Goal: Use online tool/utility: Utilize a website feature to perform a specific function

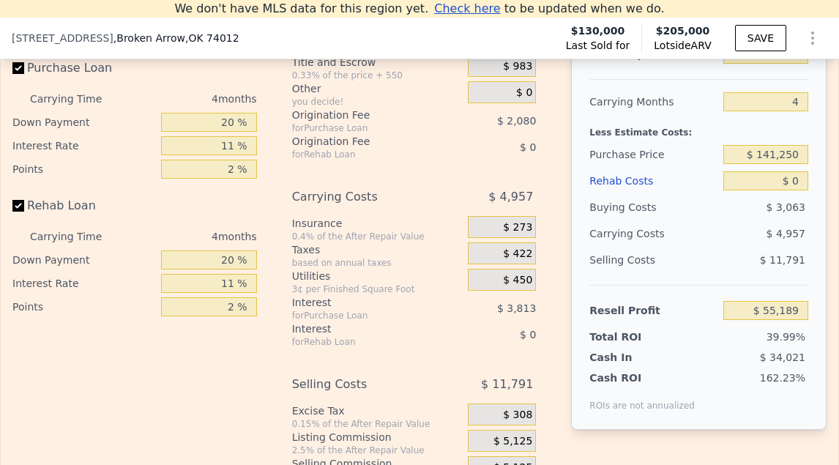
scroll to position [2319, 0]
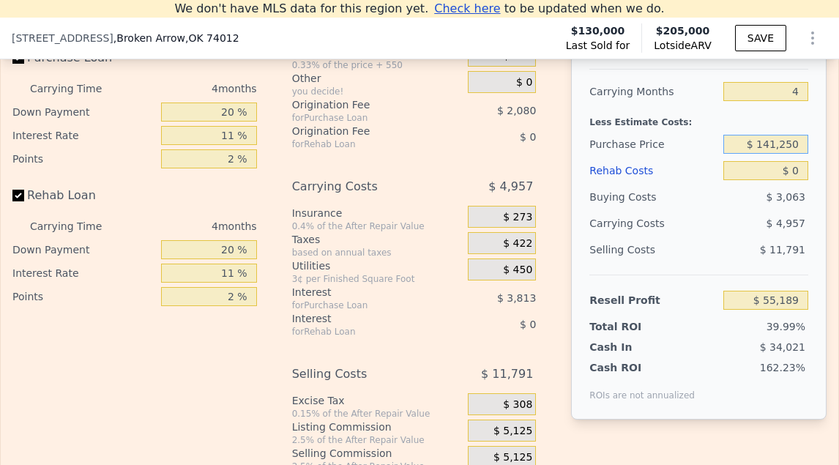
click at [776, 146] on input "$ 141,250" at bounding box center [765, 144] width 85 height 19
type input "$ 245,000"
click at [797, 168] on input "$ 0" at bounding box center [765, 170] width 85 height 19
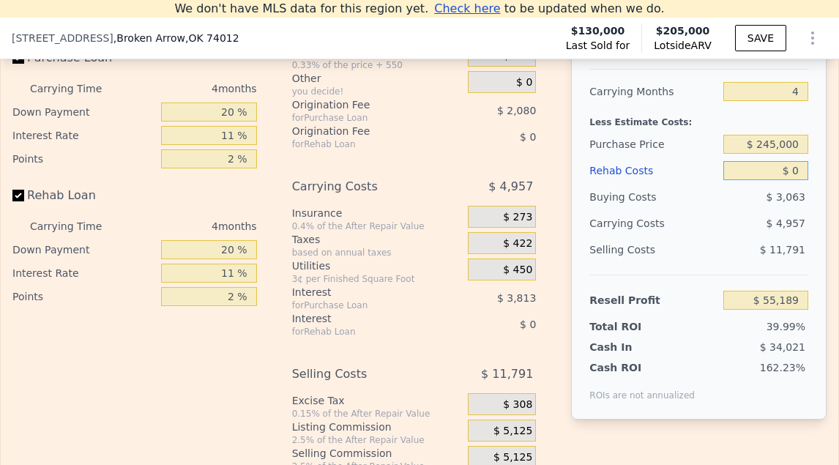
type input "-$ 65,410"
click at [797, 168] on input "$ 0" at bounding box center [765, 170] width 85 height 19
type input "$ 1"
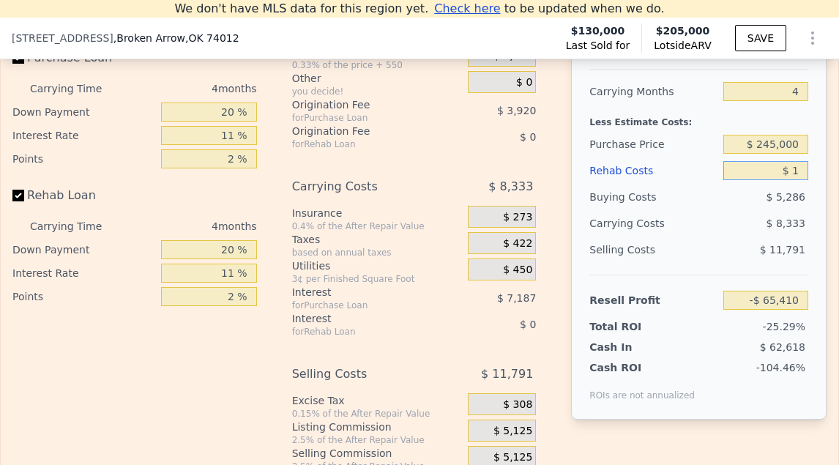
type input "-$ 65,411"
type input "$ 15,000"
type input "-$ 81,090"
type input "$ 150,000"
type input "-$ 222,210"
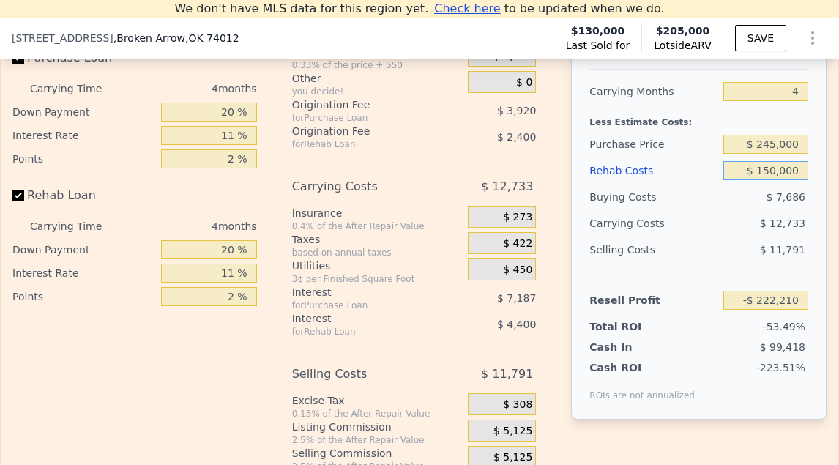
type input "$ 15,000"
type input "-$ 81,090"
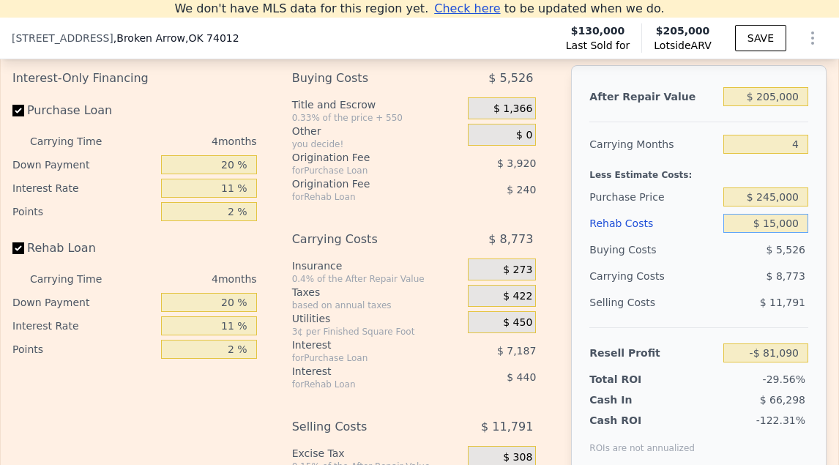
type input "$ 15,000"
click at [772, 94] on input "$ 205,000" at bounding box center [765, 96] width 85 height 19
type input "$ 330"
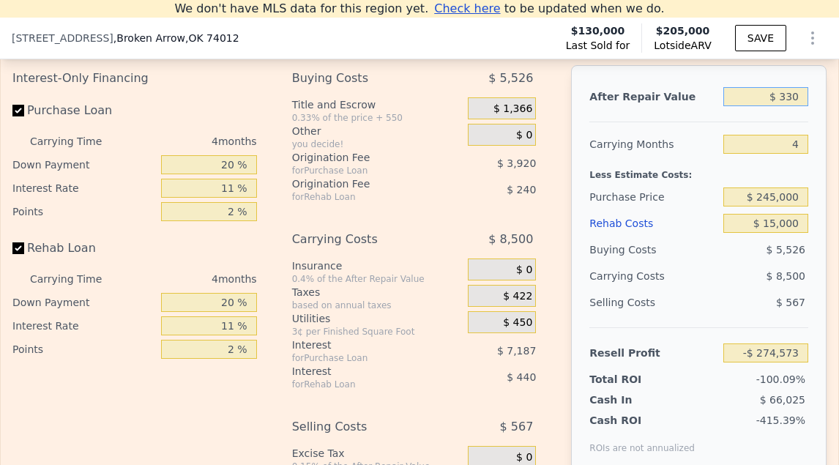
type input "-$ 274,263"
type input "$ 33,000"
type input "-$ 243,430"
type input "$ 330,000"
type input "$ 36,890"
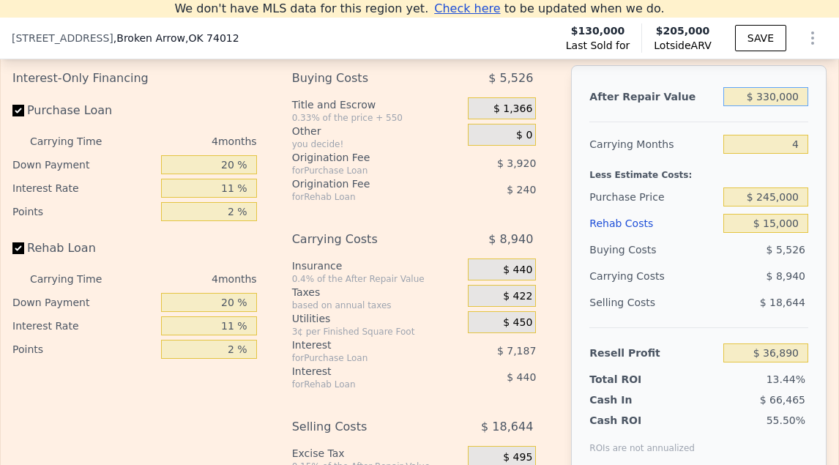
type input "$ 330,000"
click at [792, 146] on input "4" at bounding box center [765, 144] width 85 height 19
type input "3"
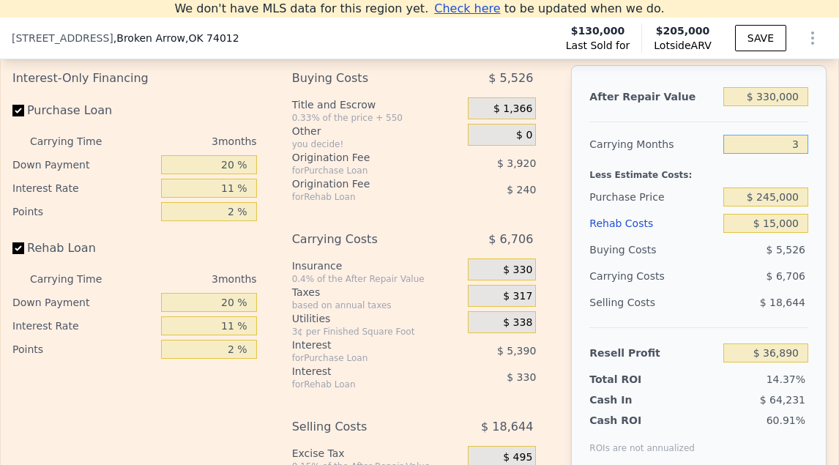
type input "$ 39,124"
type input "3"
click at [221, 163] on input "20 %" at bounding box center [208, 164] width 95 height 19
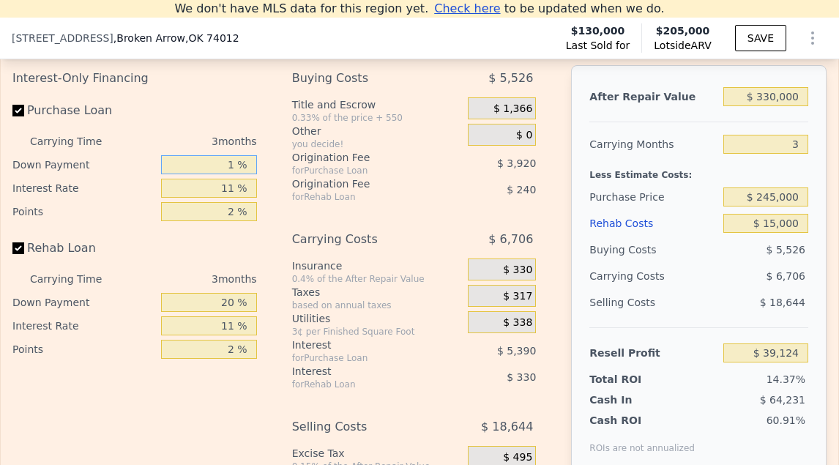
type input "10 %"
type input "$ 37,962"
type input "10 %"
click at [229, 185] on input "11 %" at bounding box center [208, 188] width 95 height 19
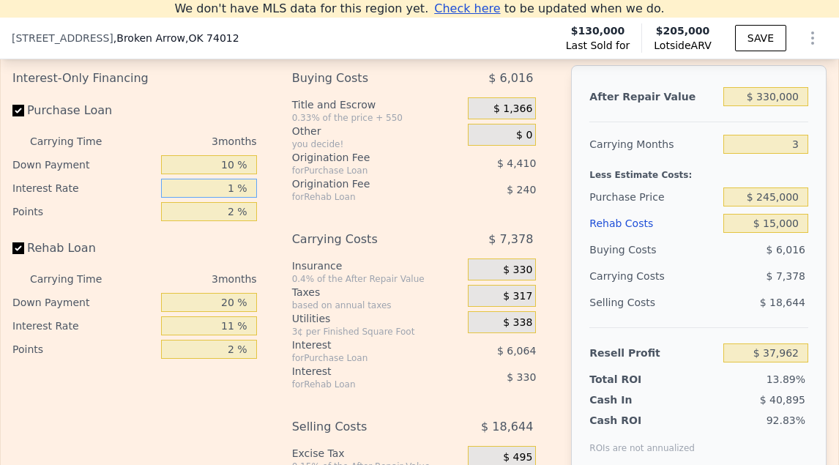
type input "10 %"
type input "$ 38,511"
type input "10 %"
click at [233, 209] on input "2 %" at bounding box center [208, 211] width 95 height 19
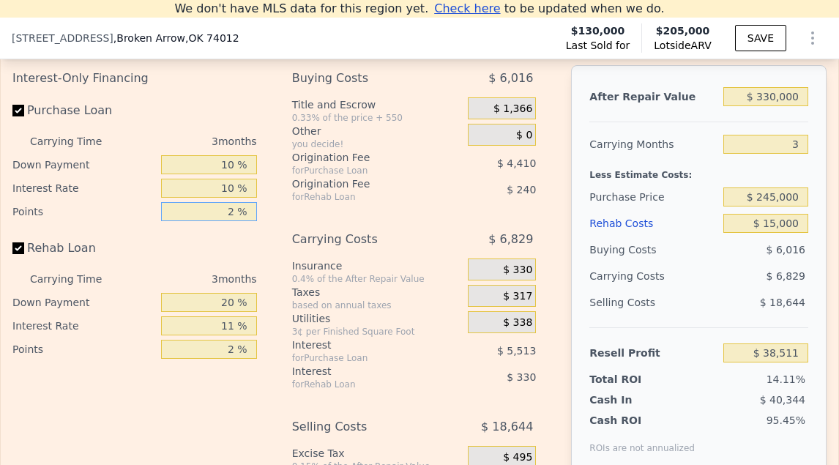
click at [233, 209] on input "2 %" at bounding box center [208, 211] width 95 height 19
type input "1 %"
type input "$ 40,716"
type input "1 %"
click at [225, 308] on input "20 %" at bounding box center [208, 302] width 95 height 19
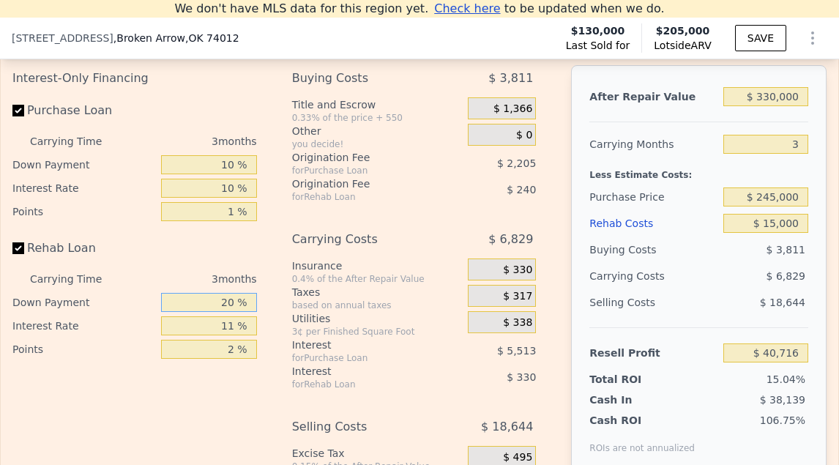
click at [225, 308] on input "20 %" at bounding box center [208, 302] width 95 height 19
type input "10 %"
type input "$ 40,644"
type input "10 %"
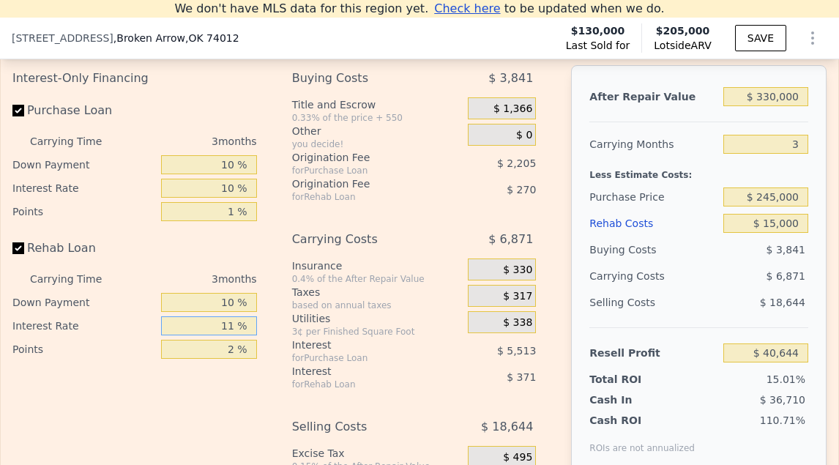
click at [224, 325] on input "11 %" at bounding box center [208, 325] width 95 height 19
type input "10 %"
type input "$ 40,677"
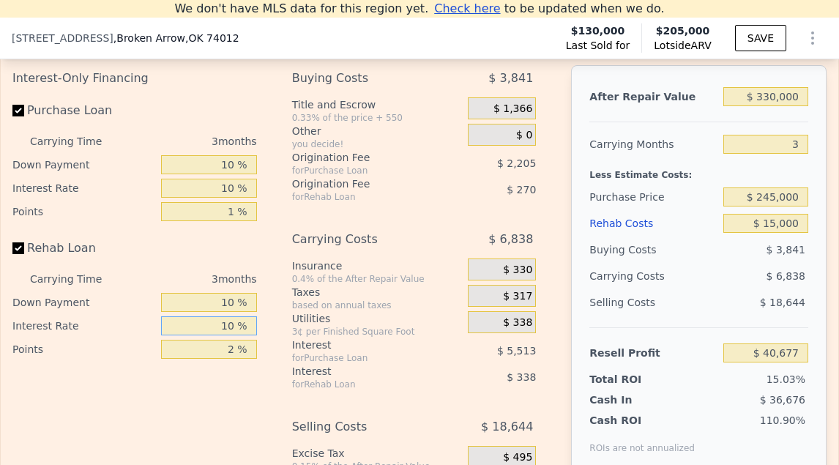
type input "10 %"
click at [225, 346] on input "2 %" at bounding box center [208, 349] width 95 height 19
type input "1 %"
type input "$ 40,812"
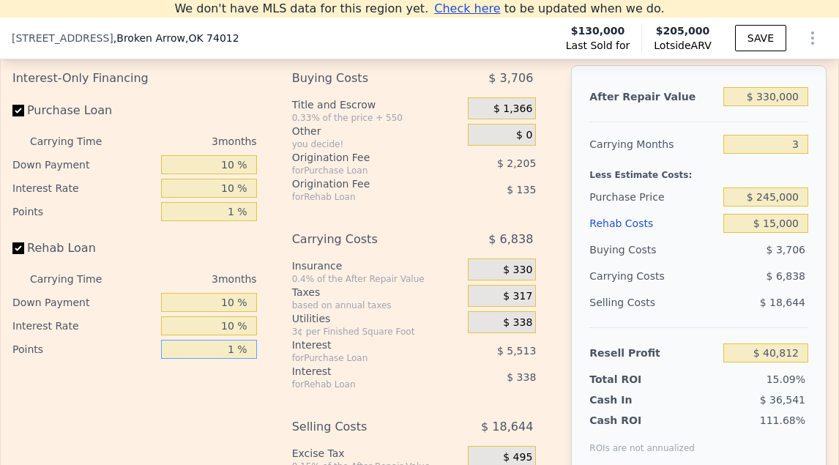
type input "1 %"
click at [327, 347] on div "Interest" at bounding box center [363, 345] width 143 height 15
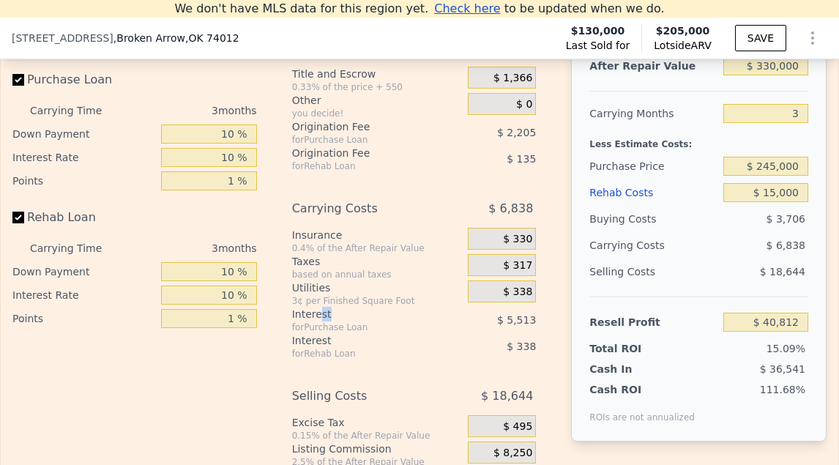
scroll to position [2364, 0]
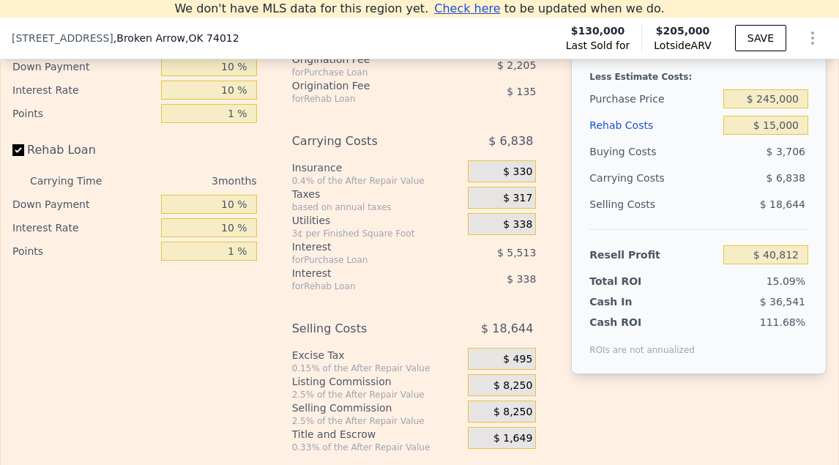
click at [513, 392] on div "$ 8,250" at bounding box center [502, 385] width 68 height 22
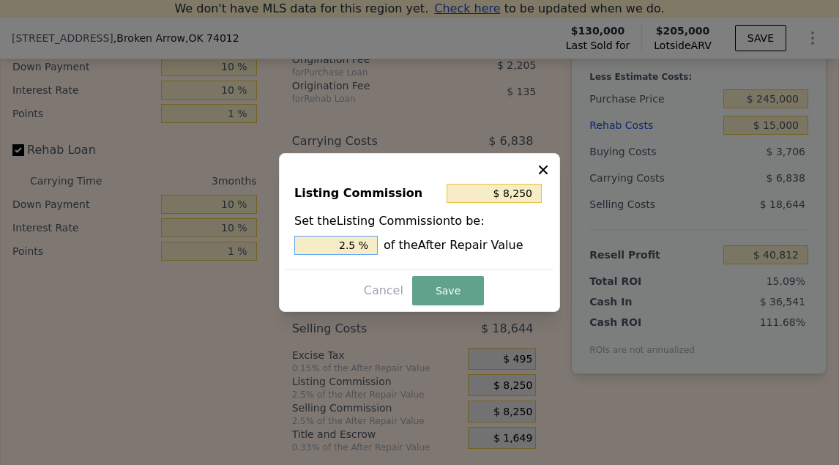
click at [339, 251] on input "2.5 %" at bounding box center [335, 245] width 83 height 19
type input "$ 6,600"
type input "2 %"
click at [493, 302] on div "Cancel Save" at bounding box center [420, 290] width 268 height 29
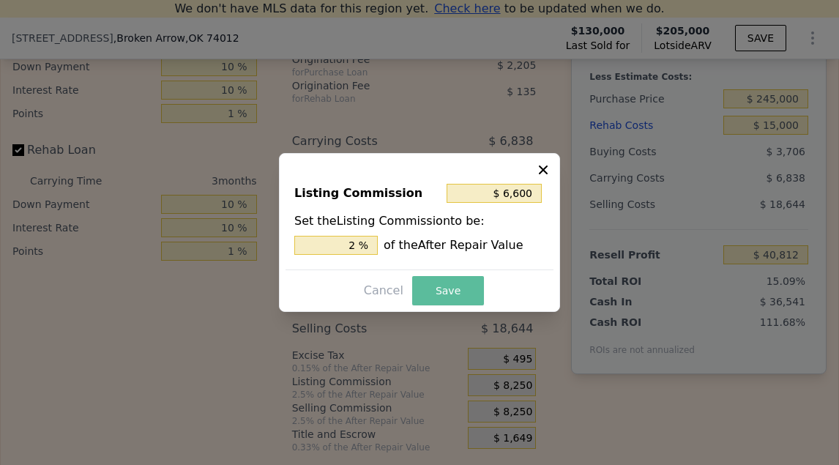
click at [463, 300] on button "Save" at bounding box center [448, 290] width 72 height 29
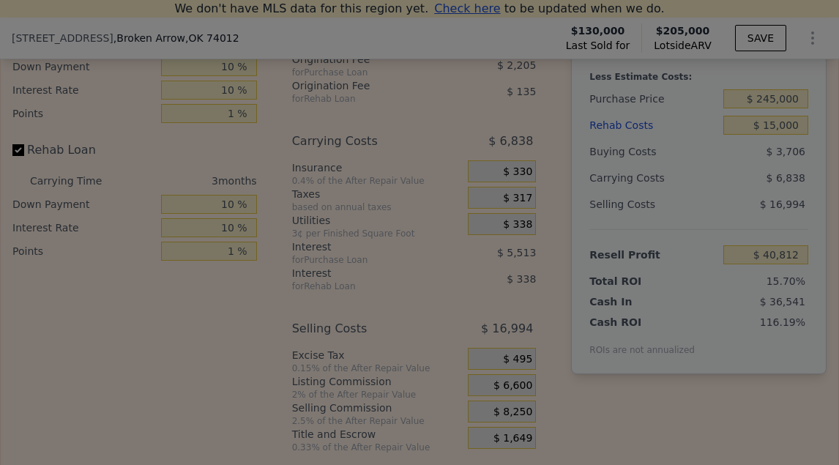
type input "$ 42,462"
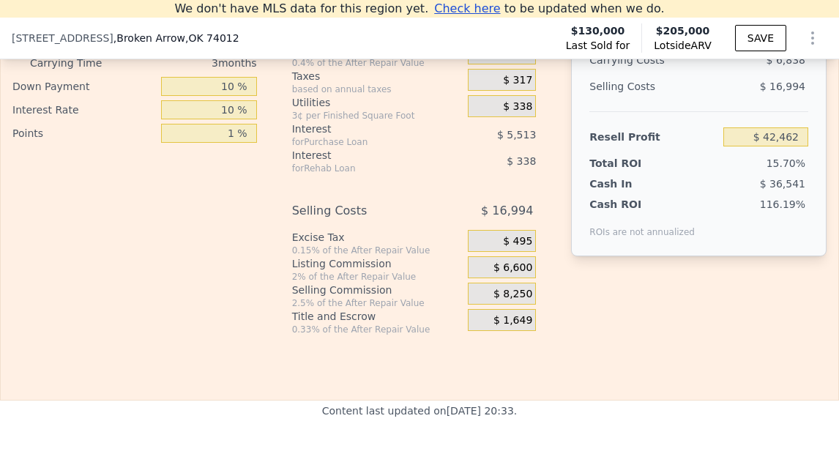
scroll to position [2470, 0]
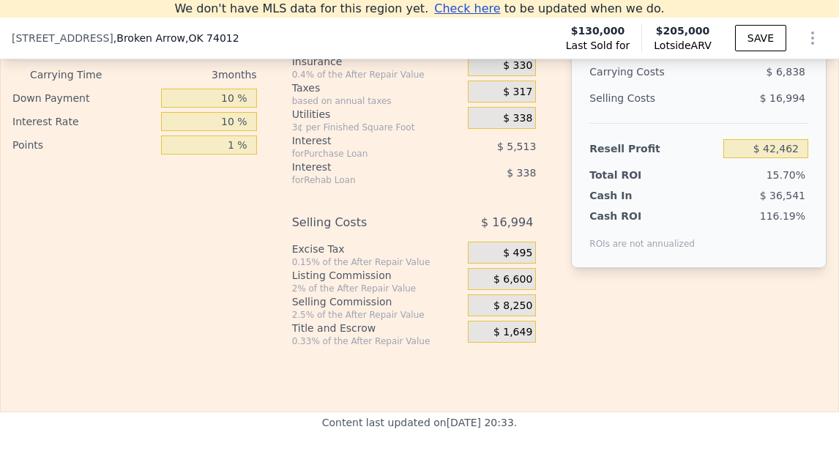
click at [521, 256] on span "$ 495" at bounding box center [517, 253] width 29 height 13
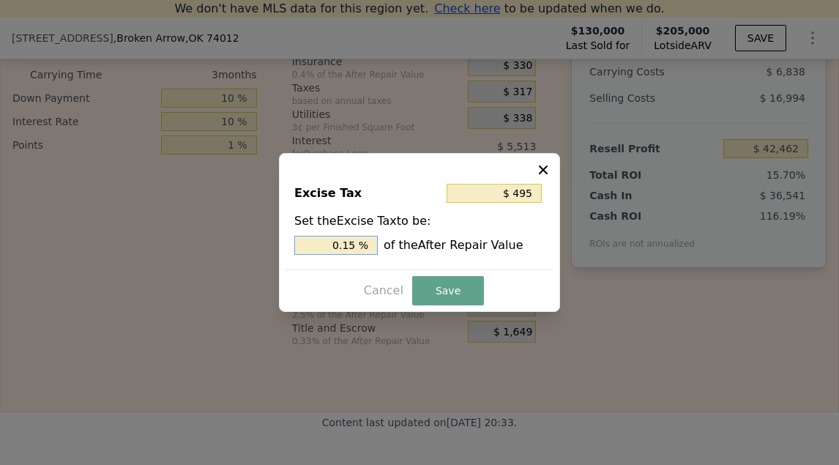
click at [332, 253] on input "0.15 %" at bounding box center [335, 245] width 83 height 19
click at [335, 248] on input "0.15 %" at bounding box center [335, 245] width 83 height 19
type input "$ 3,300"
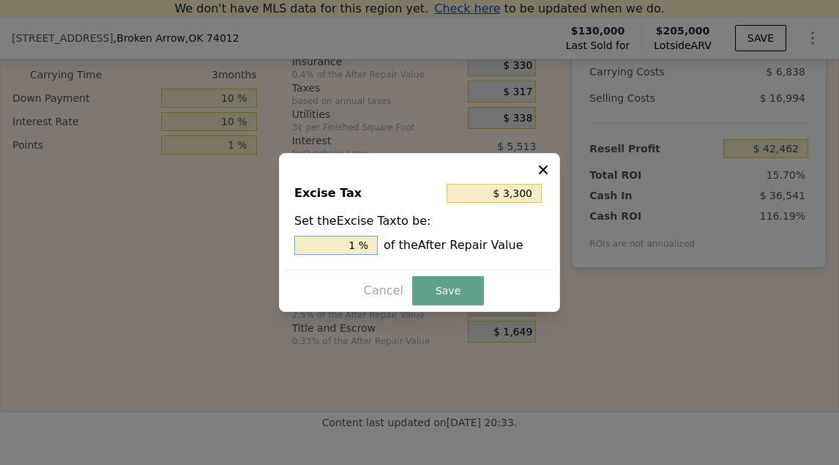
type input "1. %"
type input "$ 5,610"
type input "1.7 %"
type input "$ 5,874"
type input "1.78 %"
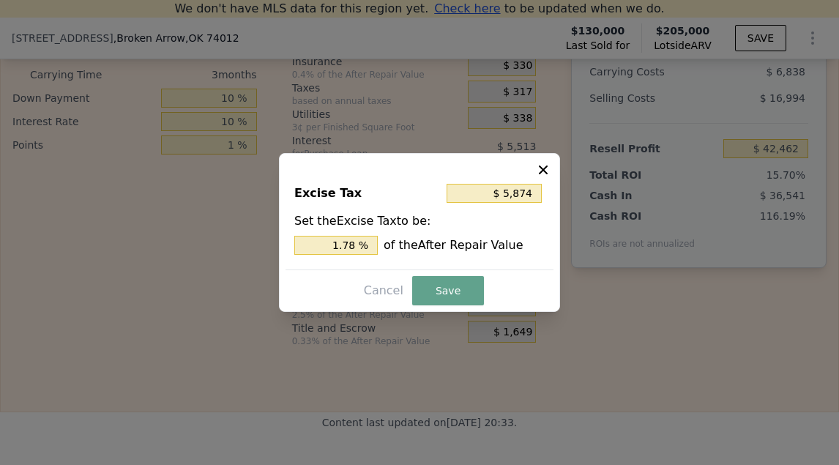
click at [430, 276] on div "Cancel Save" at bounding box center [420, 290] width 268 height 29
click at [454, 286] on button "Save" at bounding box center [448, 290] width 72 height 29
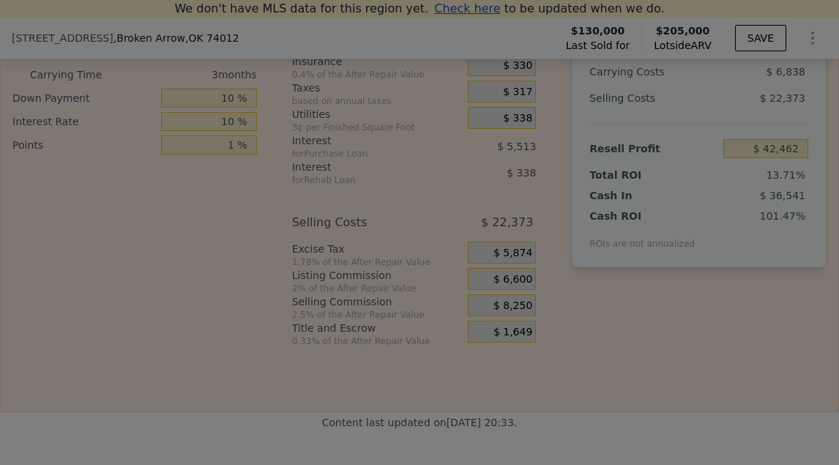
type input "$ 37,083"
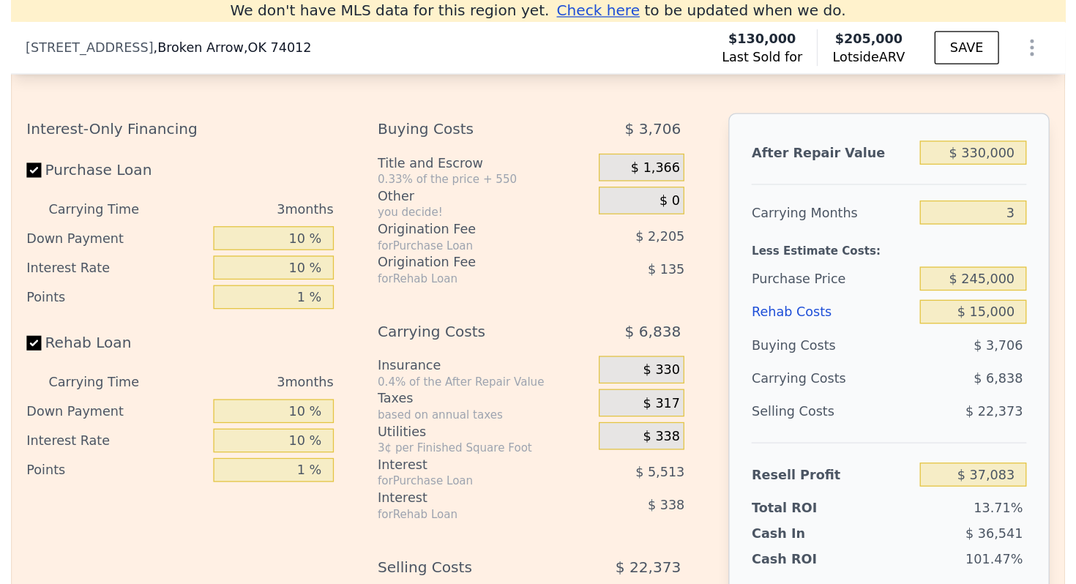
scroll to position [2254, 0]
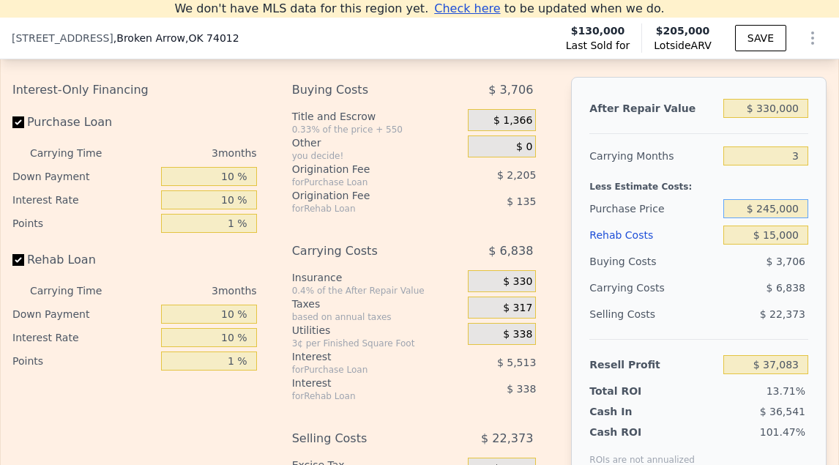
click at [777, 204] on input "$ 245,000" at bounding box center [765, 208] width 85 height 19
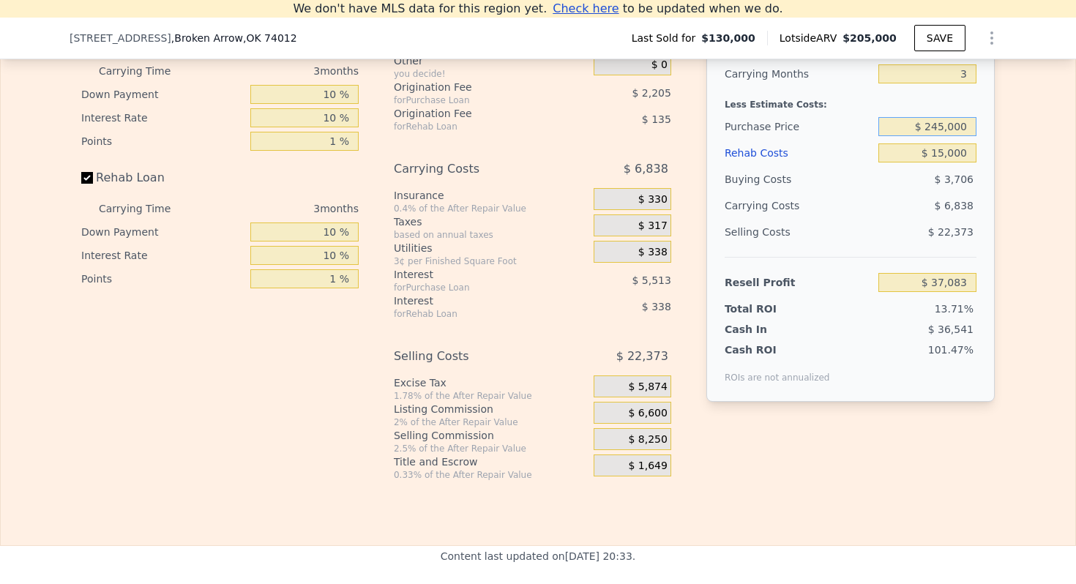
scroll to position [2172, 0]
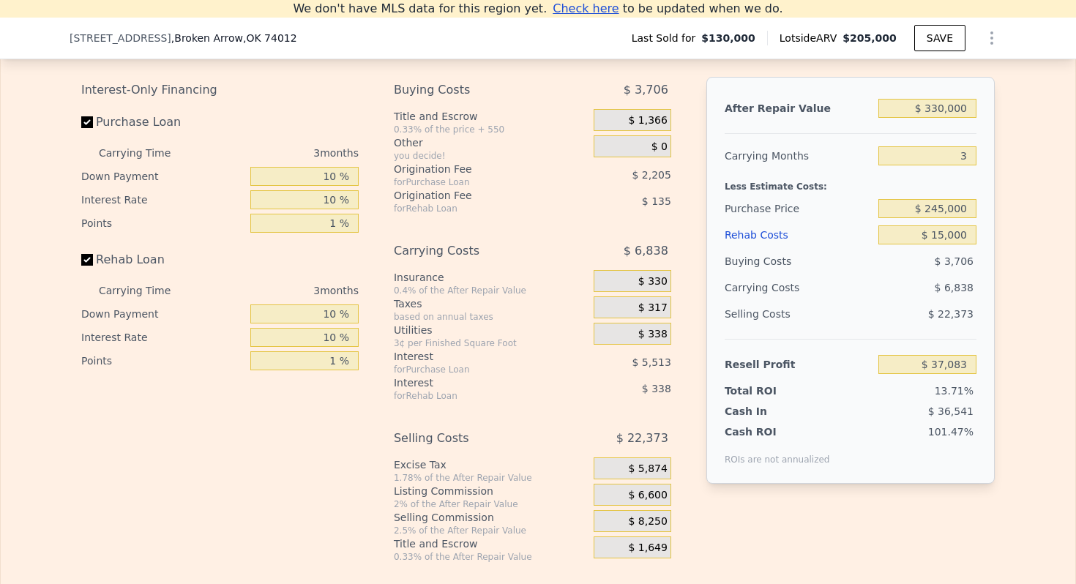
type input "$ 205,000"
type input "4"
type input "$ 0"
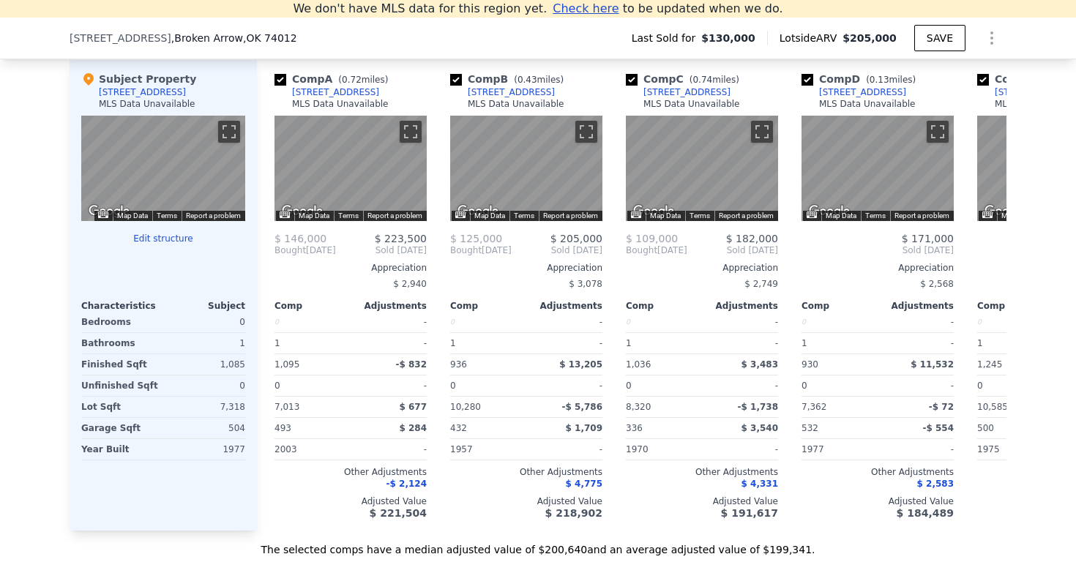
scroll to position [0, 0]
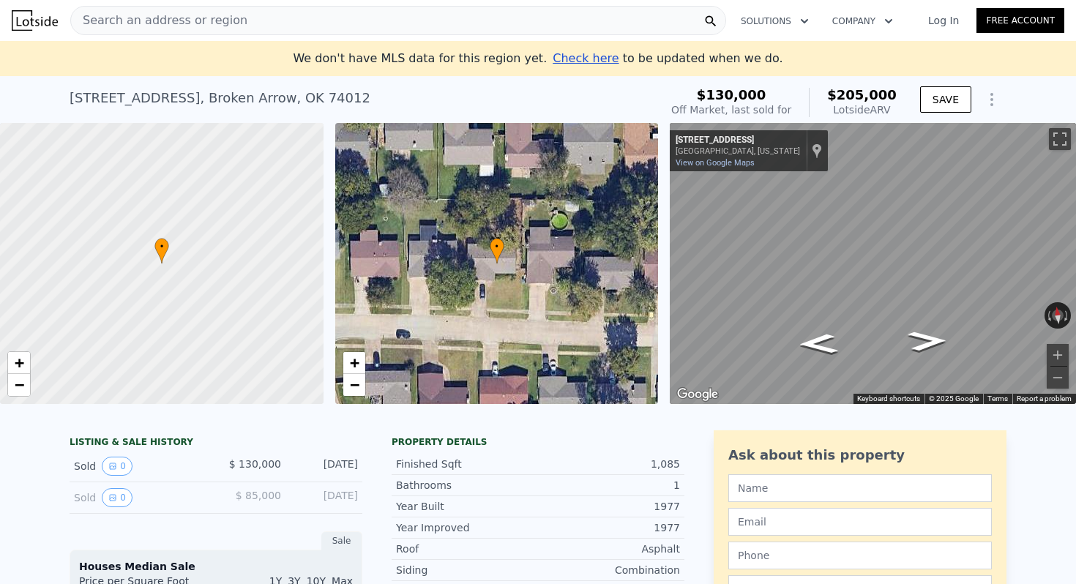
click at [213, 28] on span "Search an address or region" at bounding box center [159, 21] width 176 height 18
type input "-$ 65,410"
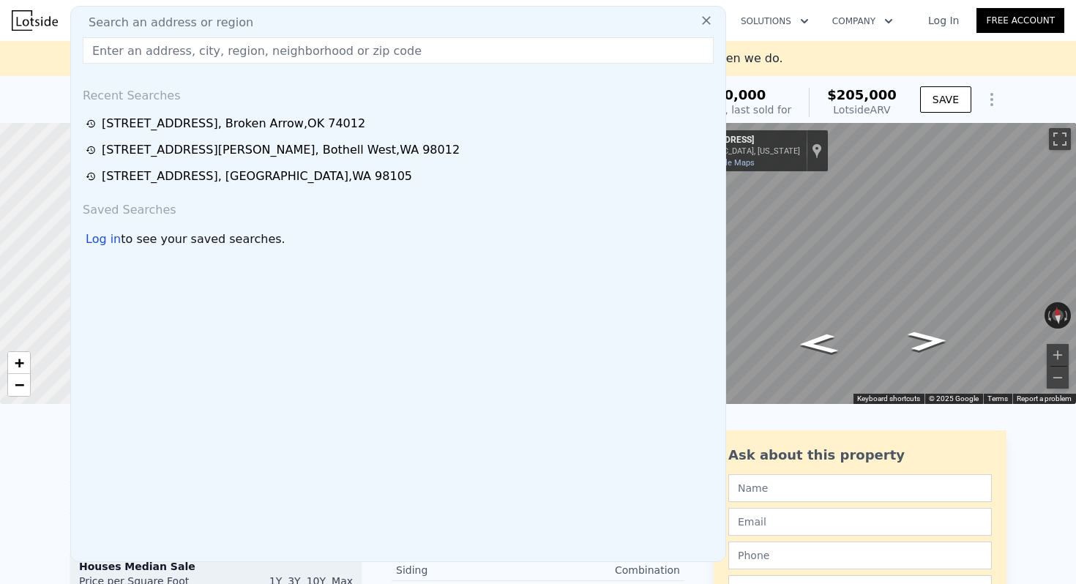
click at [175, 54] on input "text" at bounding box center [398, 50] width 631 height 26
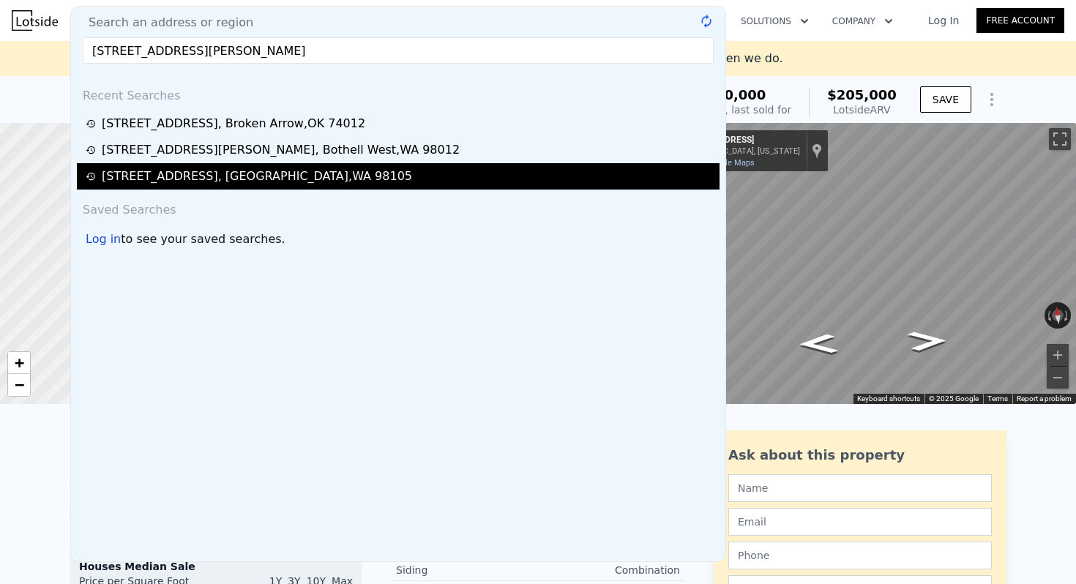
type input "[STREET_ADDRESS][PERSON_NAME]"
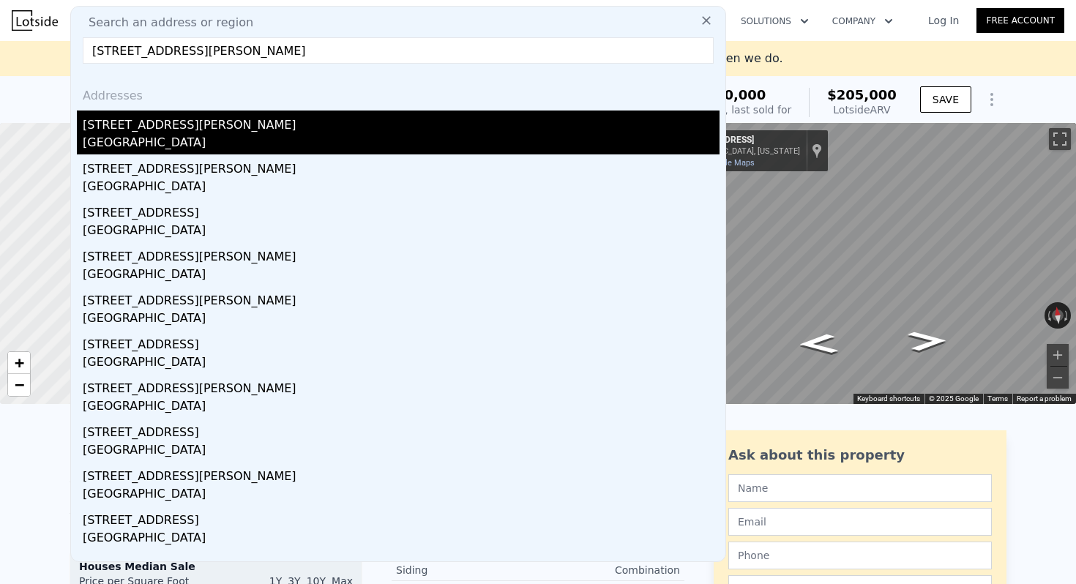
click at [165, 135] on div "[GEOGRAPHIC_DATA]" at bounding box center [401, 144] width 637 height 21
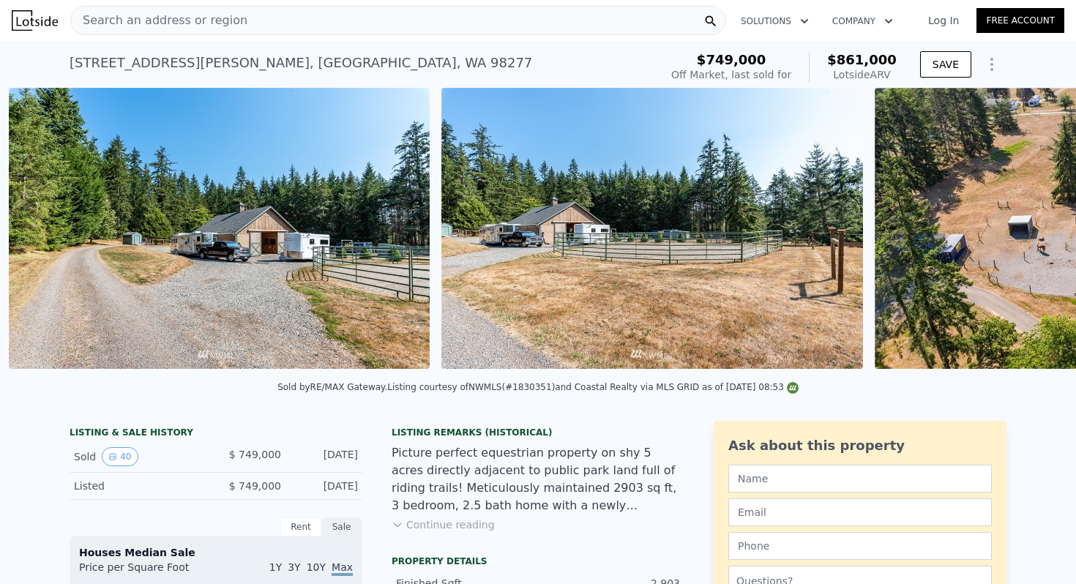
scroll to position [0, 13468]
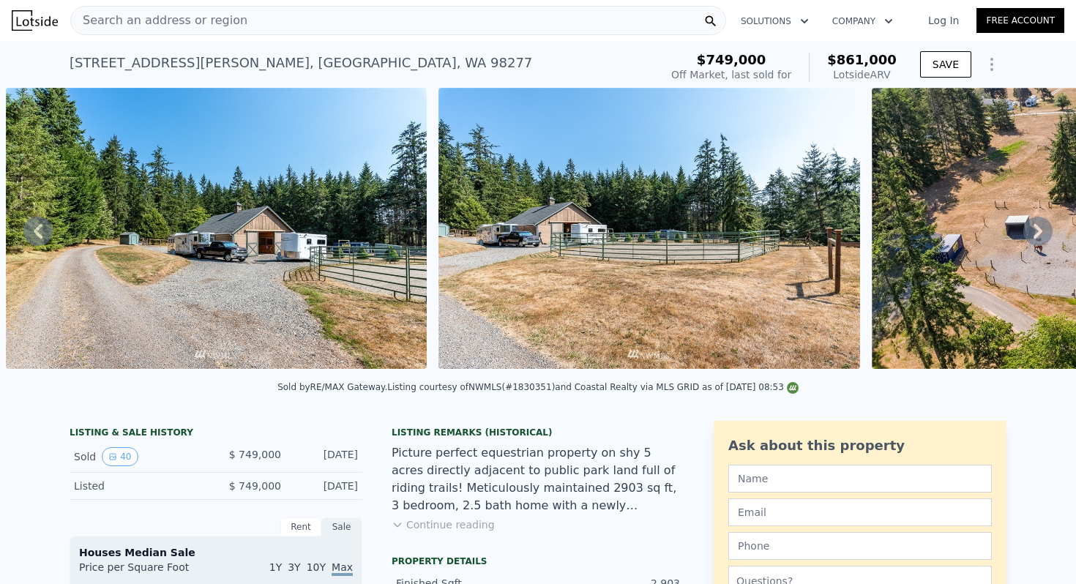
click at [209, 18] on span "Search an address or region" at bounding box center [159, 21] width 176 height 18
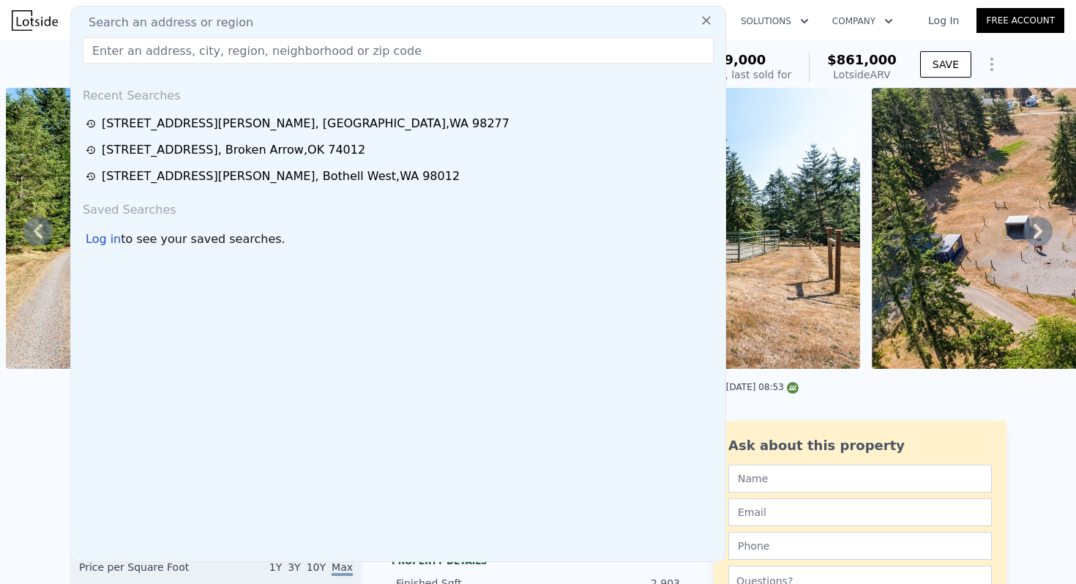
click at [180, 53] on input "text" at bounding box center [398, 50] width 631 height 26
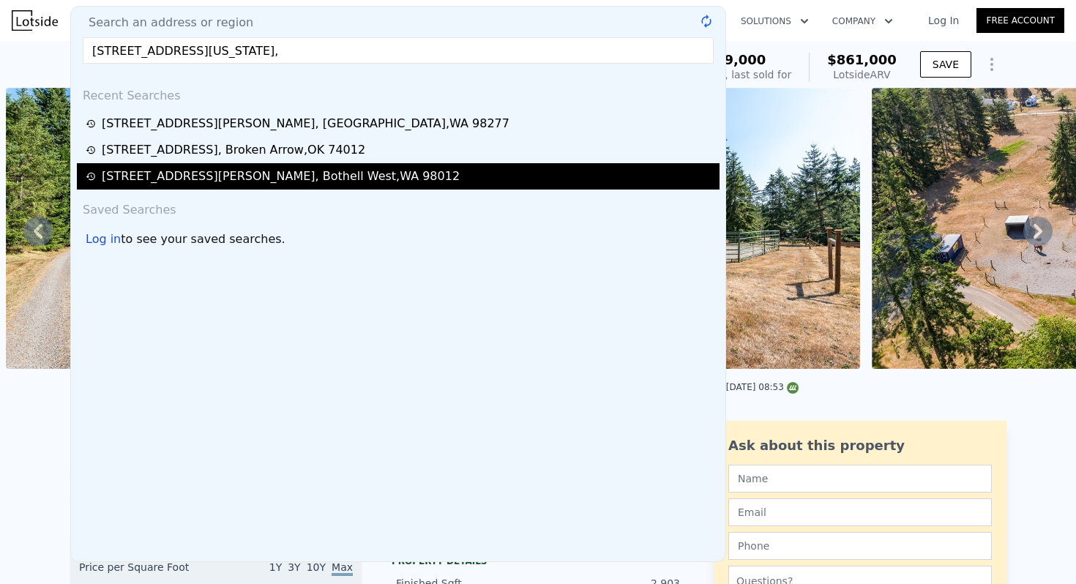
type input "[STREET_ADDRESS][US_STATE]"
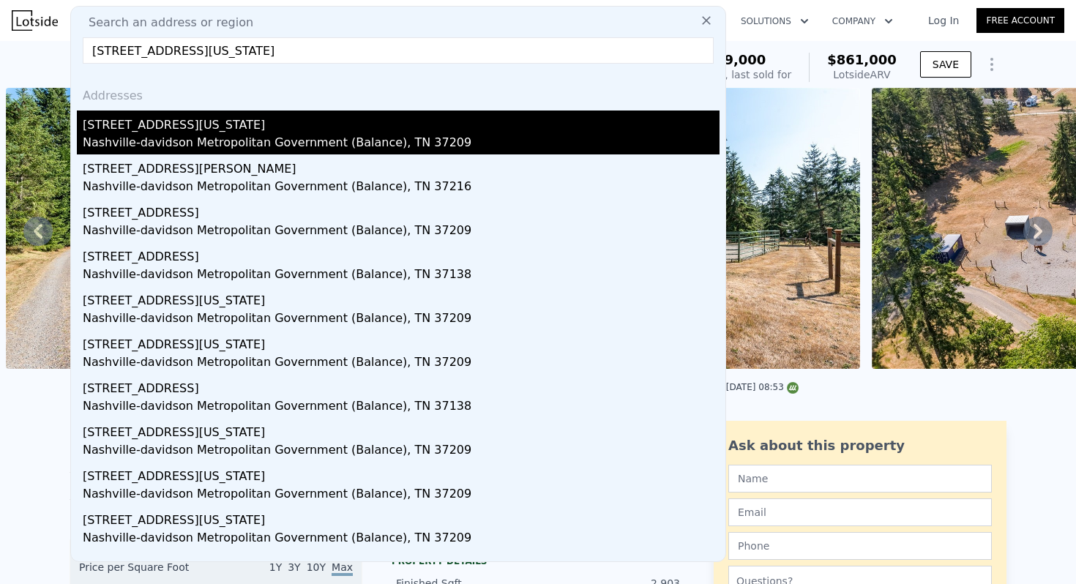
click at [168, 139] on div "Nashville-davidson Metropolitan Government (Balance), TN 37209" at bounding box center [401, 144] width 637 height 21
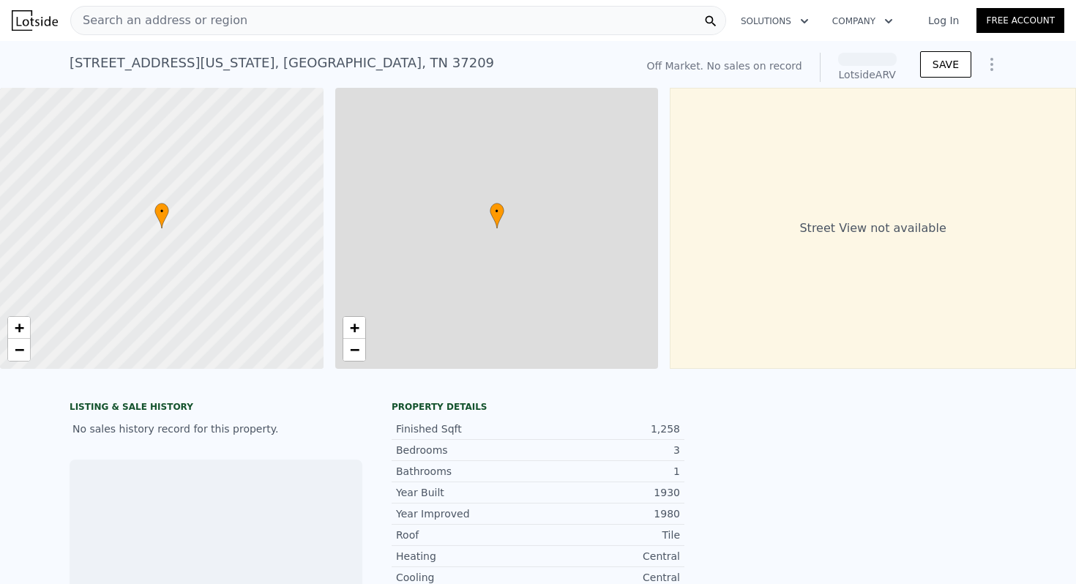
scroll to position [0, 6]
